Goal: Task Accomplishment & Management: Manage account settings

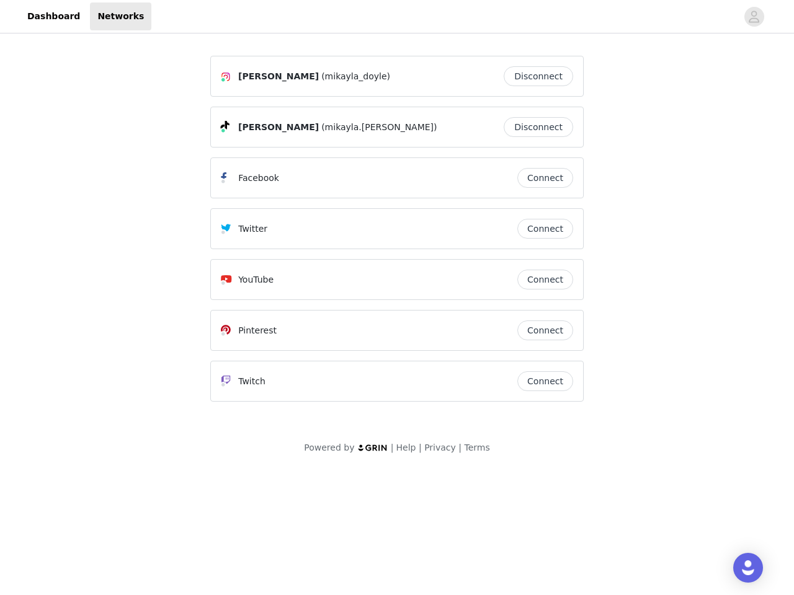
click at [397, 234] on div "Twitter" at bounding box center [369, 228] width 296 height 15
click at [397, 17] on div at bounding box center [443, 16] width 585 height 28
click at [754, 17] on icon "avatar" at bounding box center [754, 17] width 12 height 20
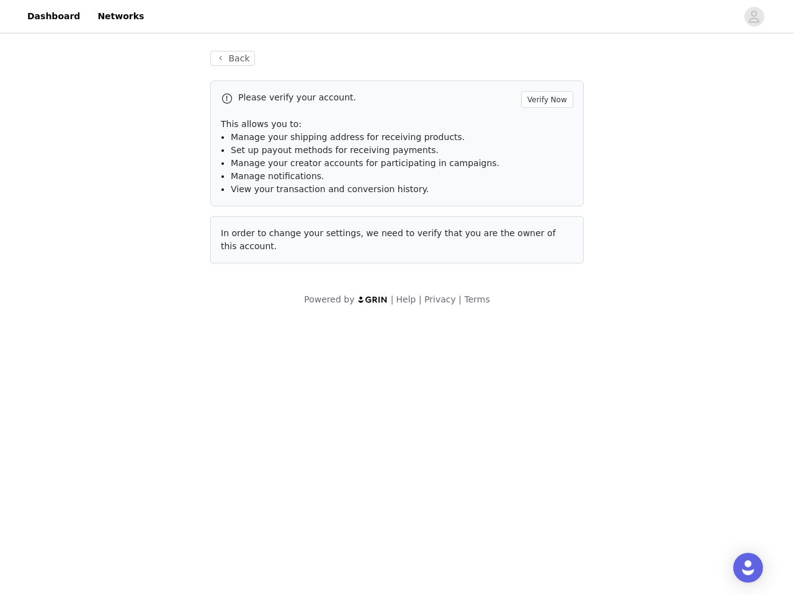
click at [541, 127] on p "This allows you to:" at bounding box center [397, 124] width 352 height 13
click at [545, 178] on li "Manage notifications." at bounding box center [402, 176] width 342 height 13
click at [545, 229] on span "In order to change your settings, we need to verify that you are the owner of t…" at bounding box center [388, 239] width 335 height 23
click at [545, 280] on div "Back Please verify your account. Verify Now This allows you to: Manage your shi…" at bounding box center [396, 164] width 403 height 257
